Goal: Find contact information: Find contact information

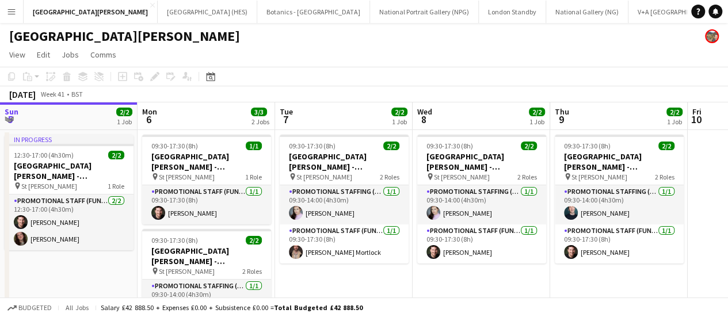
scroll to position [0, 419]
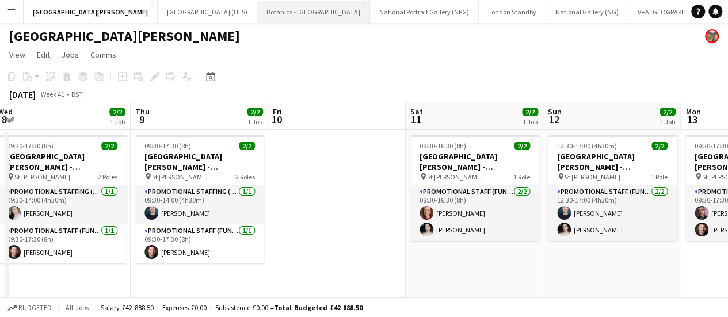
click at [257, 13] on button "Botanics - [GEOGRAPHIC_DATA] Close" at bounding box center [313, 12] width 113 height 22
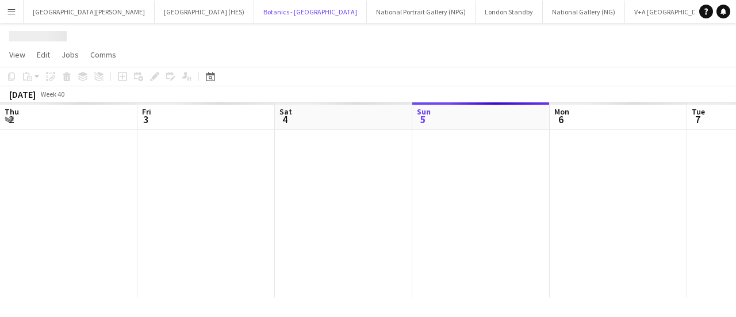
scroll to position [0, 275]
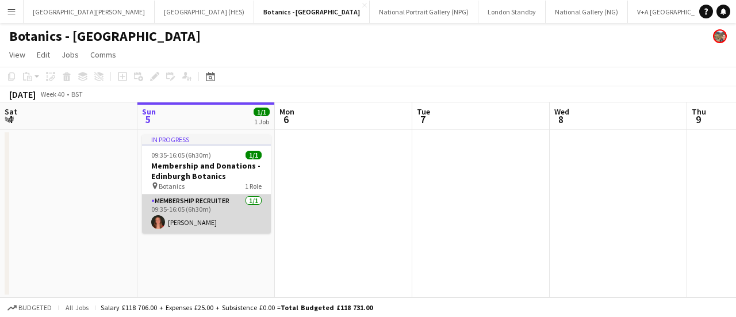
click at [228, 223] on app-card-role "Membership Recruiter [DATE] 09:35-16:05 (6h30m) [PERSON_NAME]" at bounding box center [206, 213] width 129 height 39
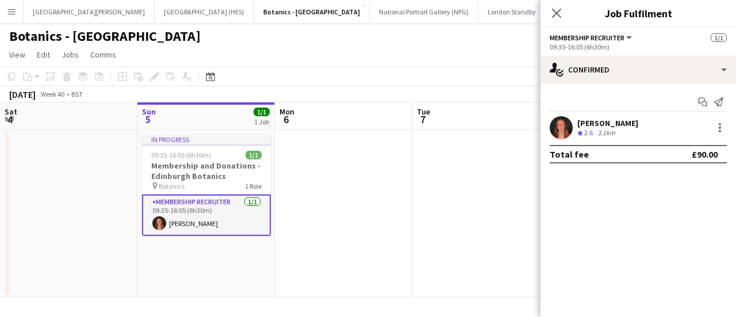
click at [568, 131] on app-user-avatar at bounding box center [561, 127] width 23 height 23
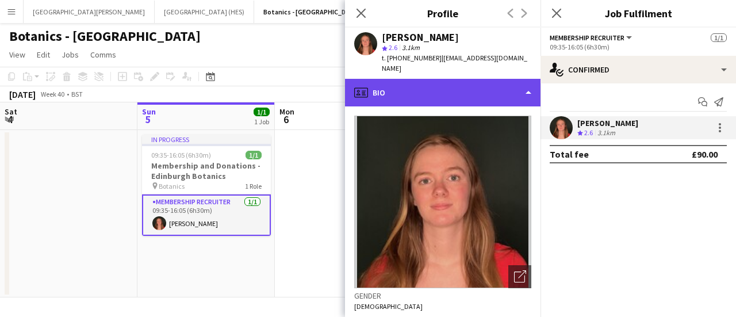
click at [446, 79] on div "profile Bio" at bounding box center [443, 93] width 196 height 28
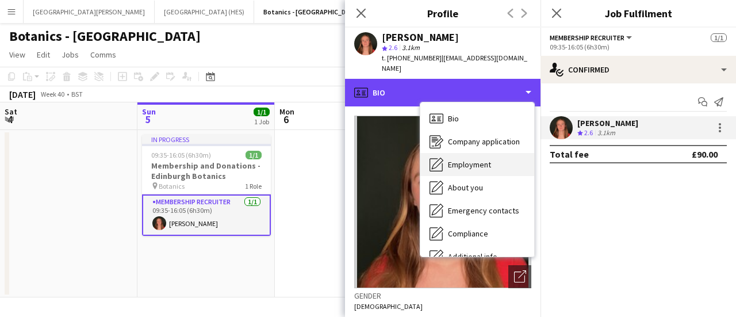
scroll to position [85, 0]
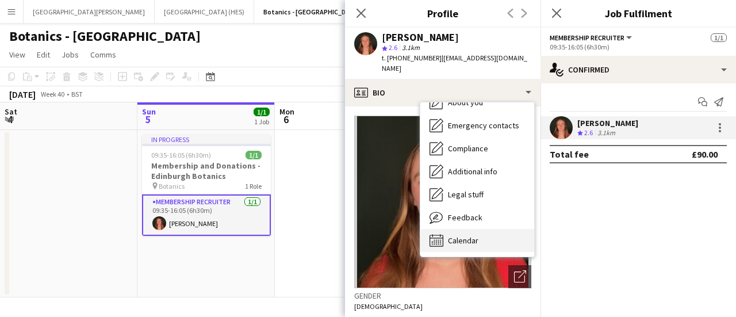
click at [463, 229] on div "Calendar Calendar" at bounding box center [478, 240] width 114 height 23
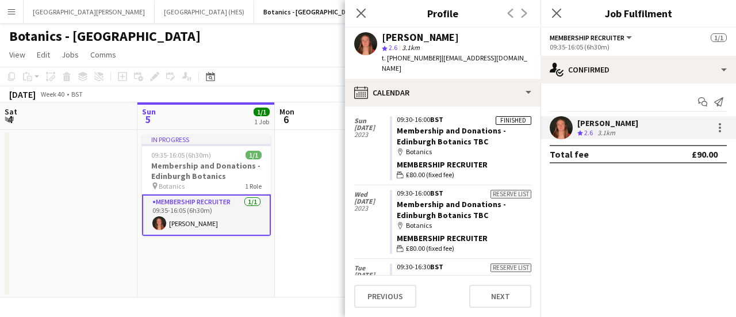
scroll to position [7697, 0]
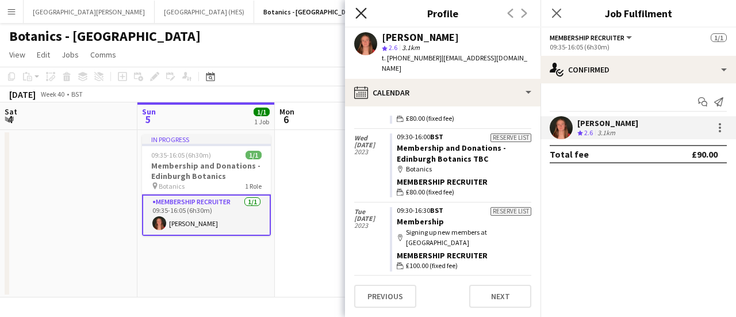
click at [358, 10] on icon at bounding box center [361, 12] width 11 height 11
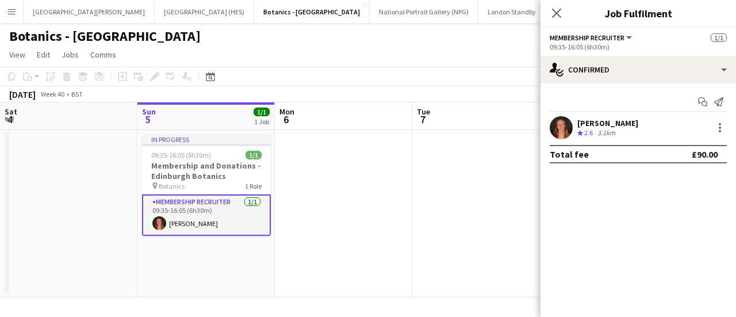
click at [224, 221] on app-card-role "Membership Recruiter [DATE] 09:35-16:05 (6h30m) [PERSON_NAME]" at bounding box center [206, 214] width 129 height 41
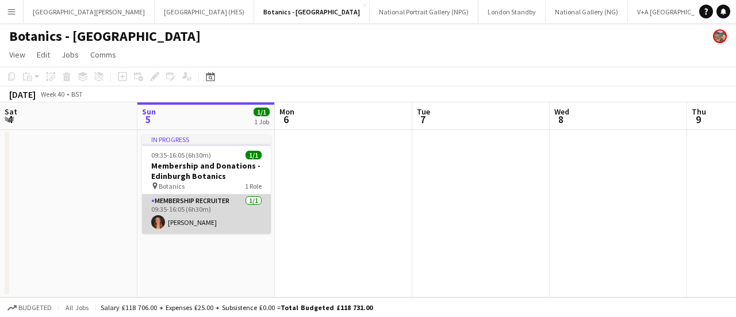
click at [168, 224] on app-card-role "Membership Recruiter [DATE] 09:35-16:05 (6h30m) [PERSON_NAME]" at bounding box center [206, 213] width 129 height 39
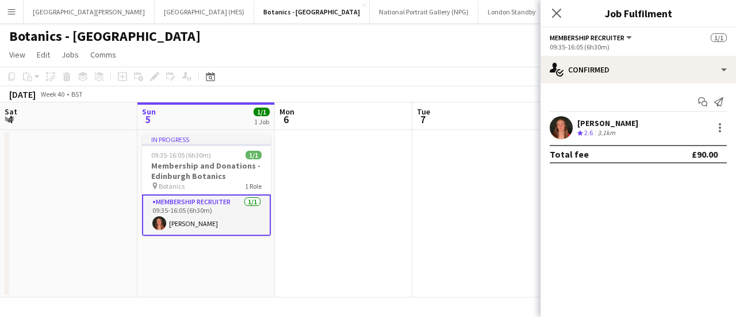
click at [560, 118] on app-user-avatar at bounding box center [561, 127] width 23 height 23
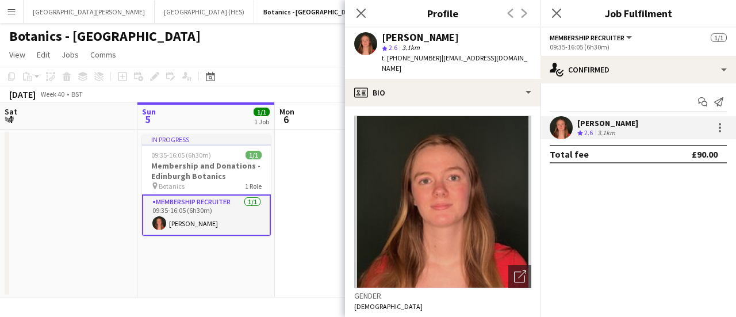
click at [481, 60] on span "| [EMAIL_ADDRESS][DOMAIN_NAME]" at bounding box center [455, 63] width 146 height 19
drag, startPoint x: 515, startPoint y: 58, endPoint x: 436, endPoint y: 59, distance: 79.4
click at [436, 59] on span "| [EMAIL_ADDRESS][DOMAIN_NAME]" at bounding box center [455, 63] width 146 height 19
copy span "[EMAIL_ADDRESS][DOMAIN_NAME]"
